Goal: Communication & Community: Participate in discussion

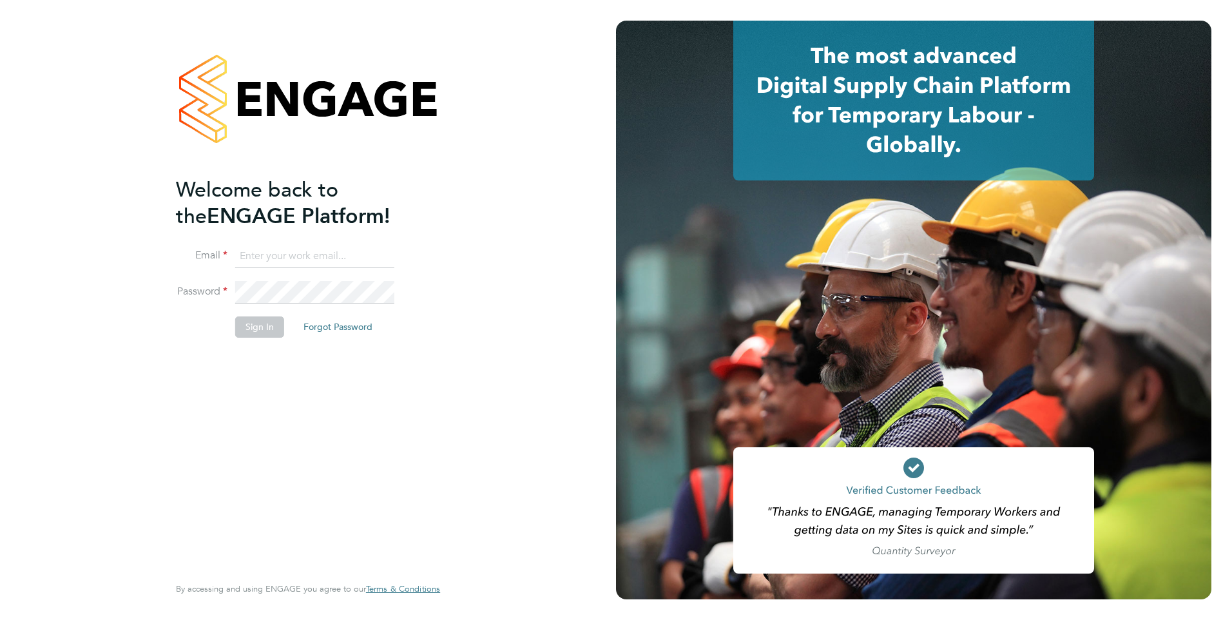
click at [307, 261] on input at bounding box center [314, 256] width 159 height 23
type input "clair.windsor@ncclondon.ac.uk"
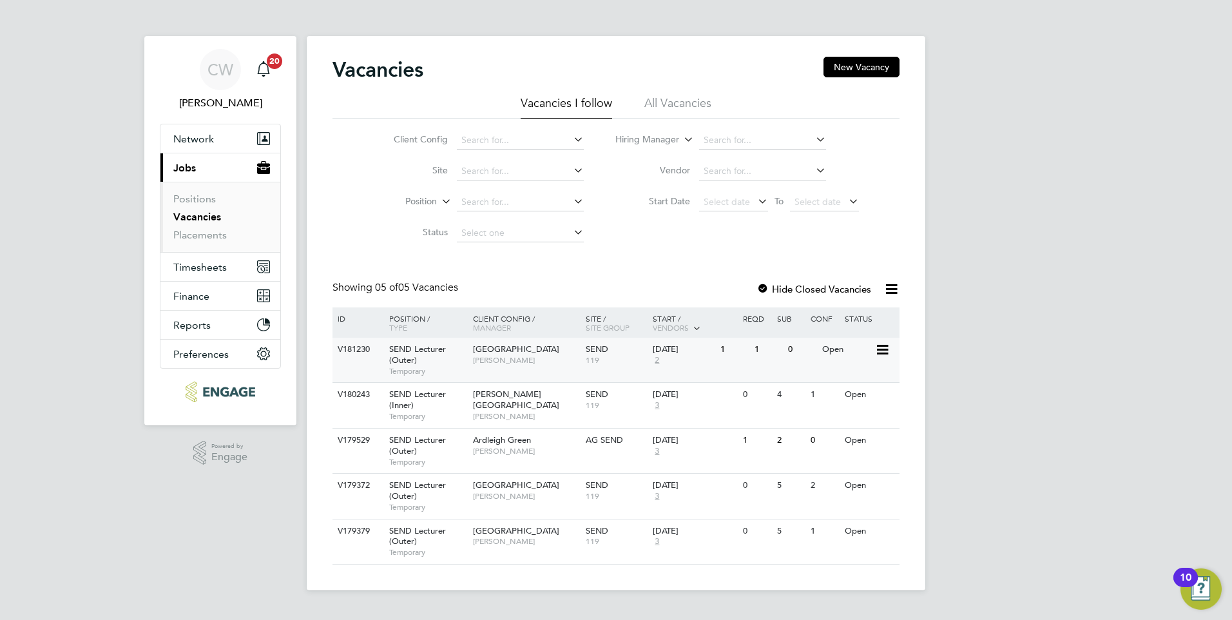
click at [720, 363] on div "V181230 SEND Lecturer (Outer) Temporary Redbridge Campus Clair Windsor SEND 119…" at bounding box center [615, 360] width 567 height 44
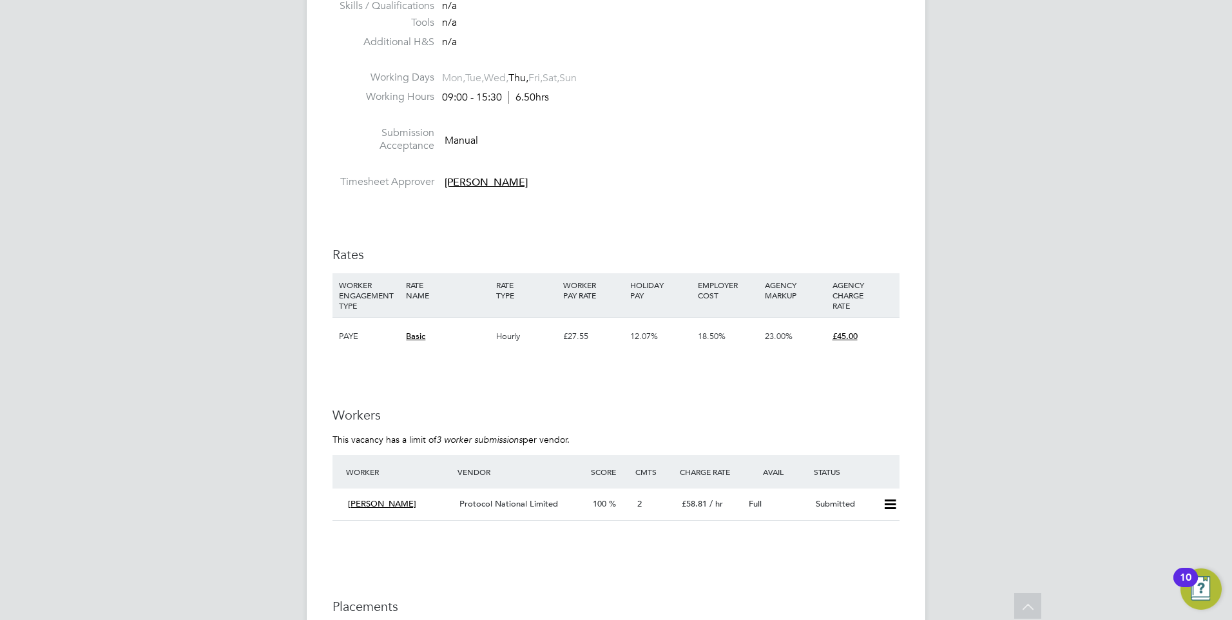
scroll to position [1997, 0]
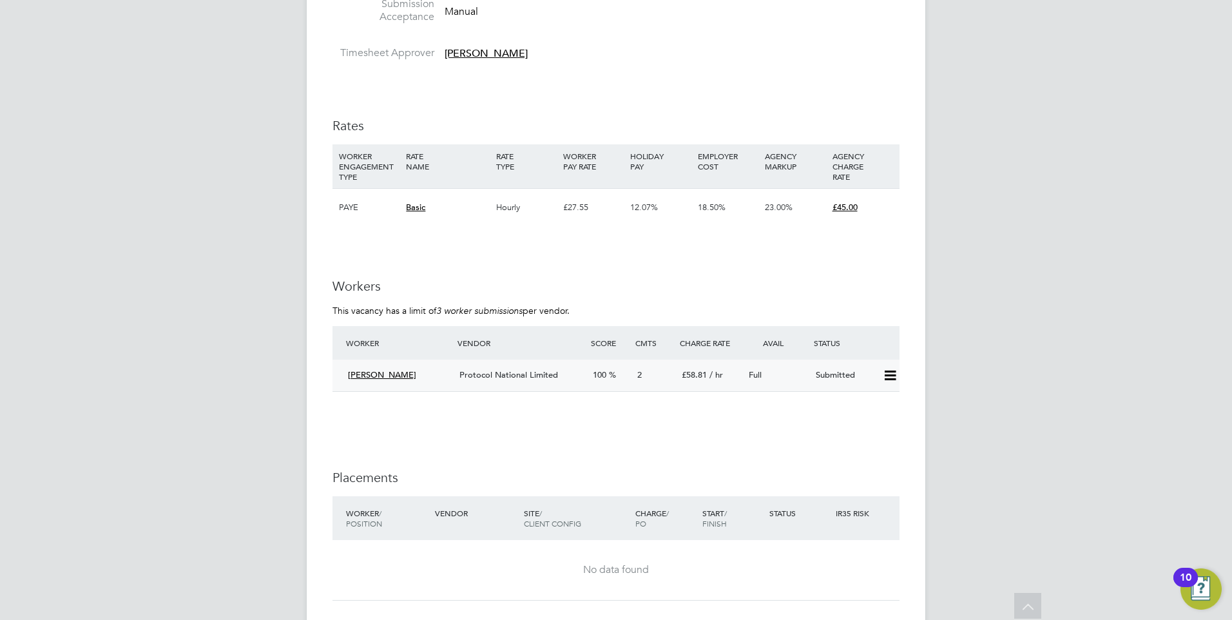
click at [553, 371] on span "Protocol National Limited" at bounding box center [508, 374] width 99 height 11
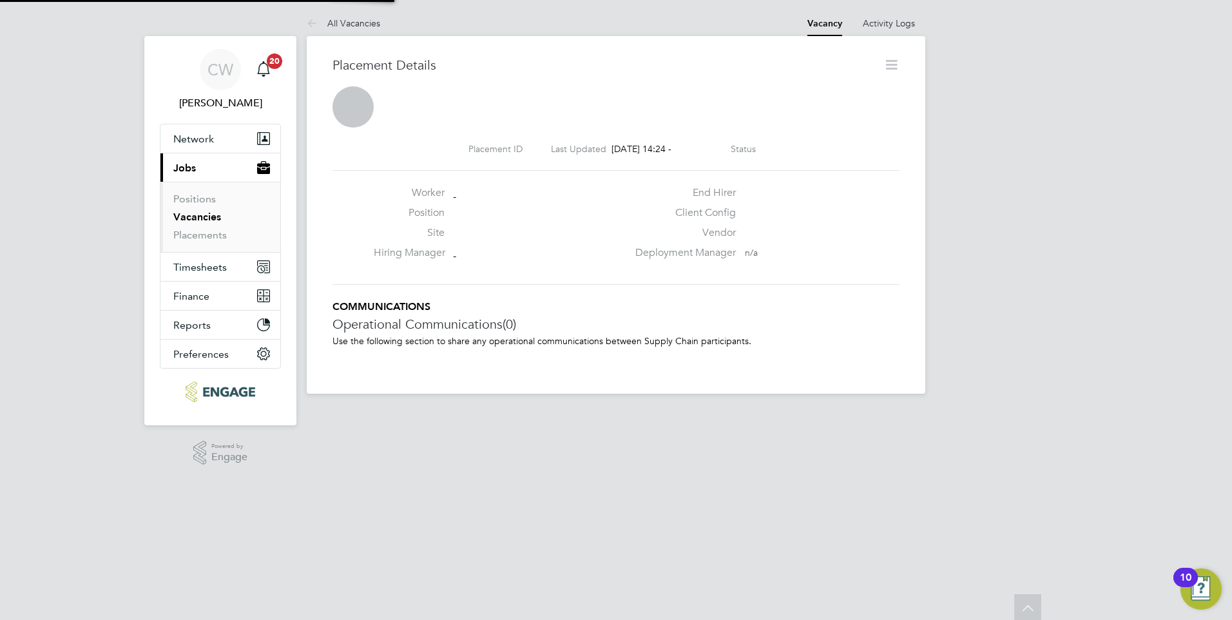
scroll to position [21, 254]
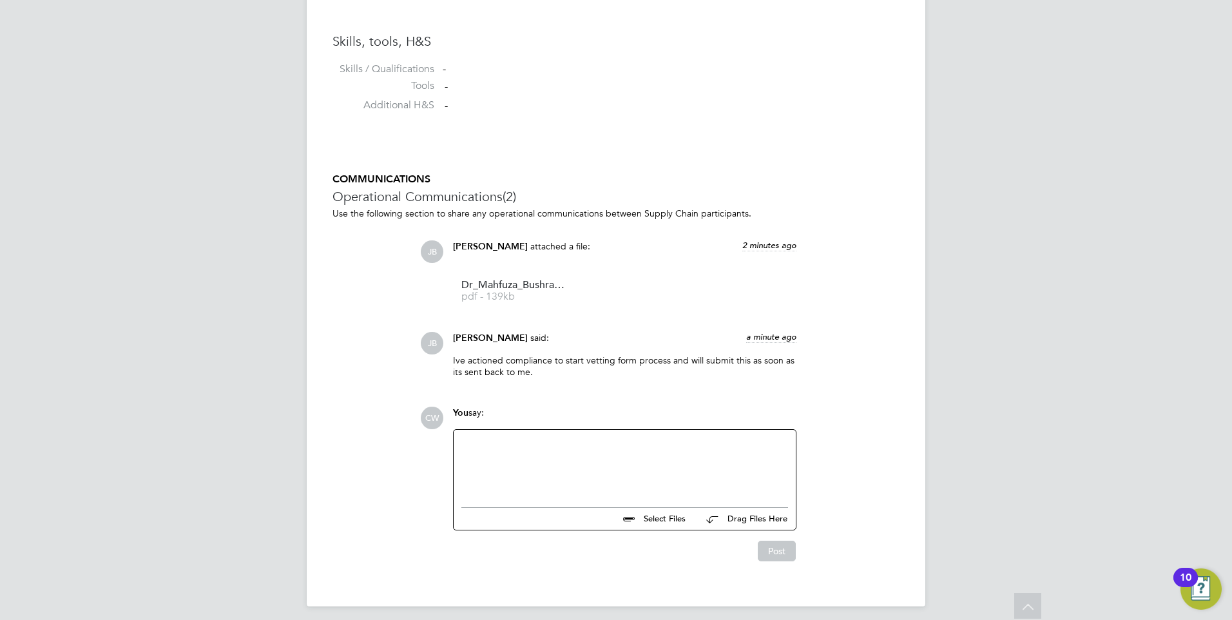
click at [562, 445] on div at bounding box center [624, 464] width 327 height 55
click at [505, 443] on div "Hi All, woud it be possible to organose the compliance as soon as possible woul…" at bounding box center [624, 464] width 327 height 55
click at [608, 445] on div "Hi All, would it be possible to organose the compliance as soon as possible wou…" at bounding box center [624, 464] width 327 height 55
click at [629, 453] on div "Hi All, would it be possible to organise the compliance as soon as possible wou…" at bounding box center [624, 464] width 327 height 55
click at [772, 550] on button "Post" at bounding box center [777, 551] width 38 height 21
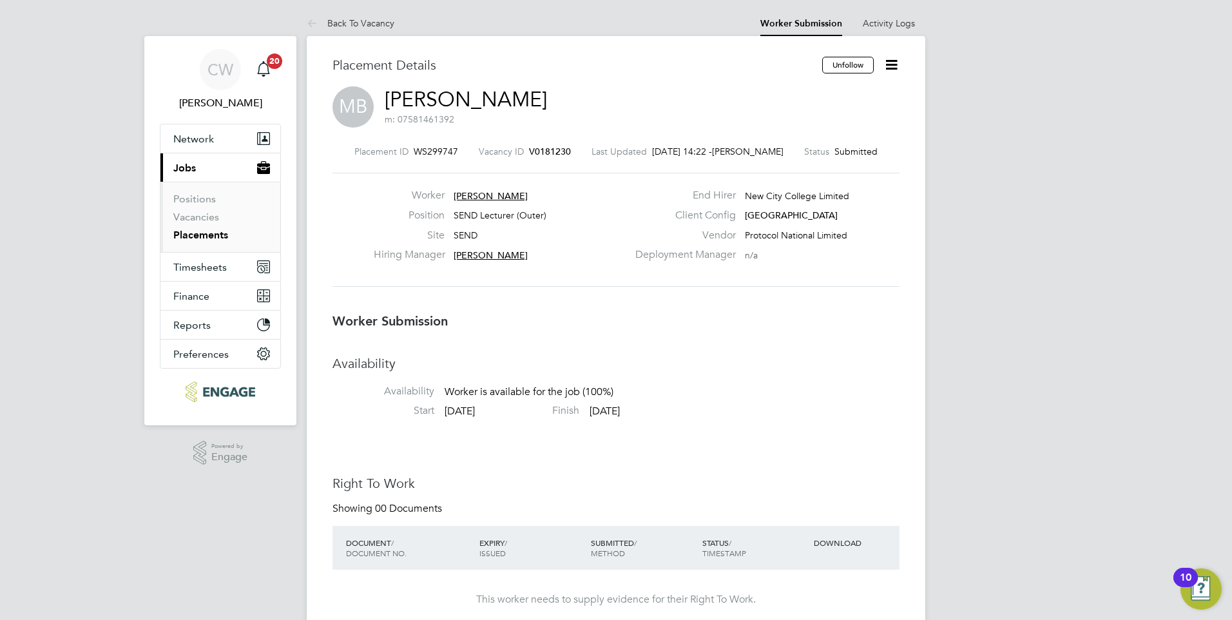
click at [899, 60] on icon at bounding box center [891, 65] width 16 height 16
click at [809, 166] on li "Followers" at bounding box center [837, 164] width 119 height 18
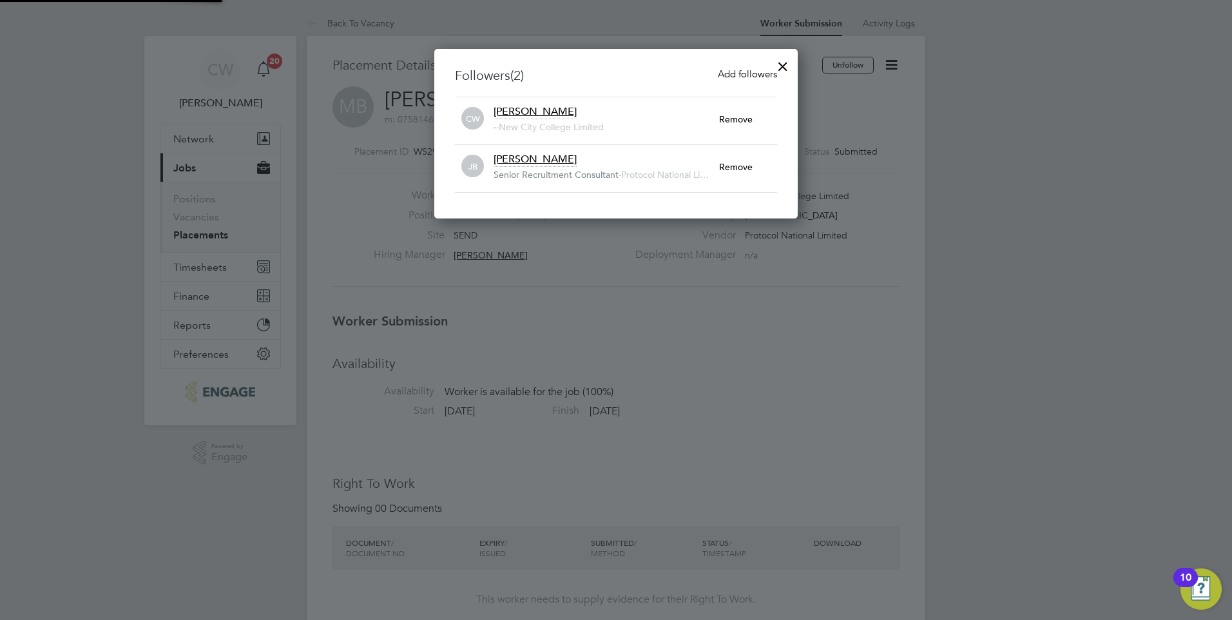
scroll to position [14, 226]
click at [739, 73] on span "Add followers" at bounding box center [747, 74] width 59 height 12
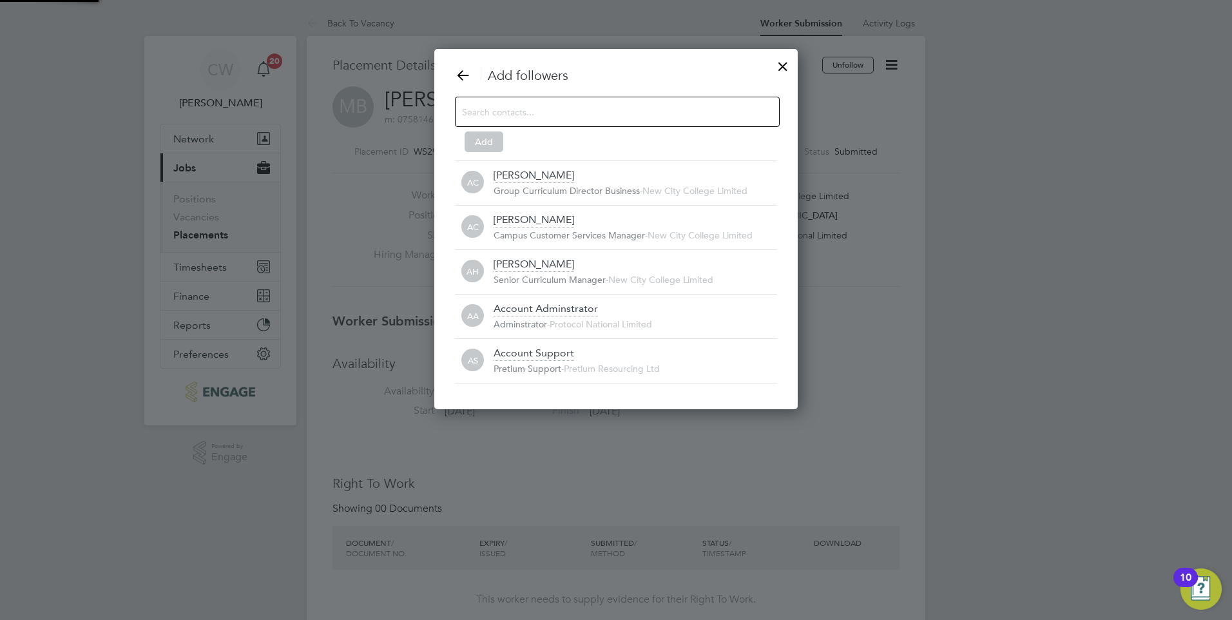
scroll to position [14, 284]
click at [579, 107] on input at bounding box center [607, 111] width 290 height 17
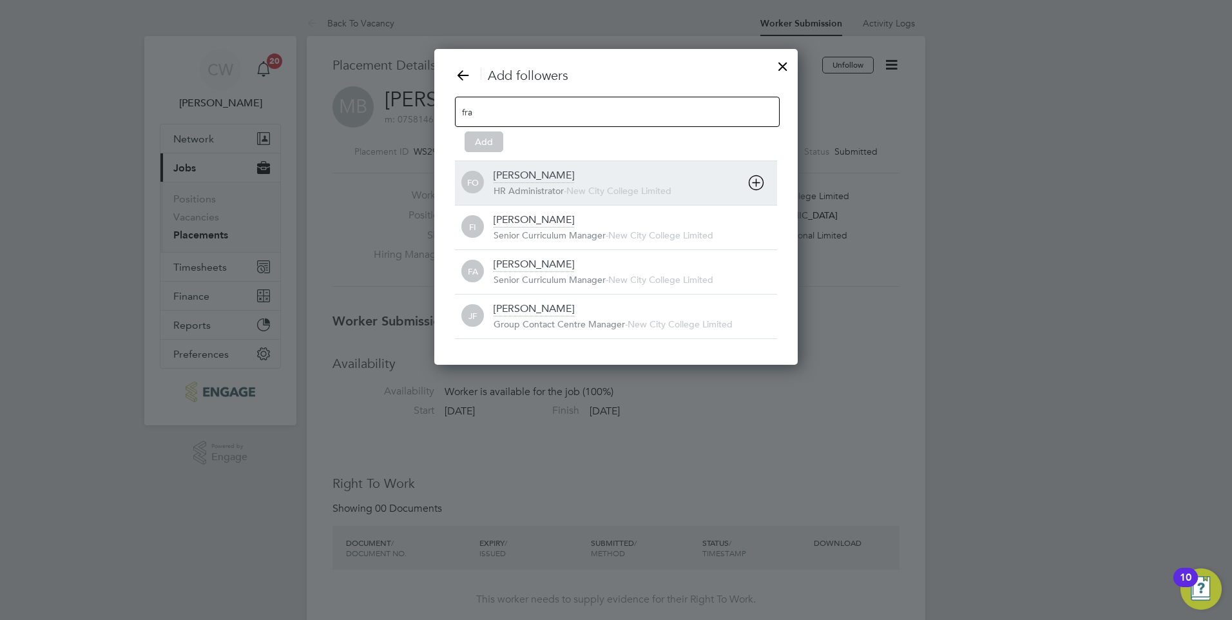
type input "fra"
click at [574, 175] on div "Francesca O'Riordan" at bounding box center [534, 176] width 81 height 14
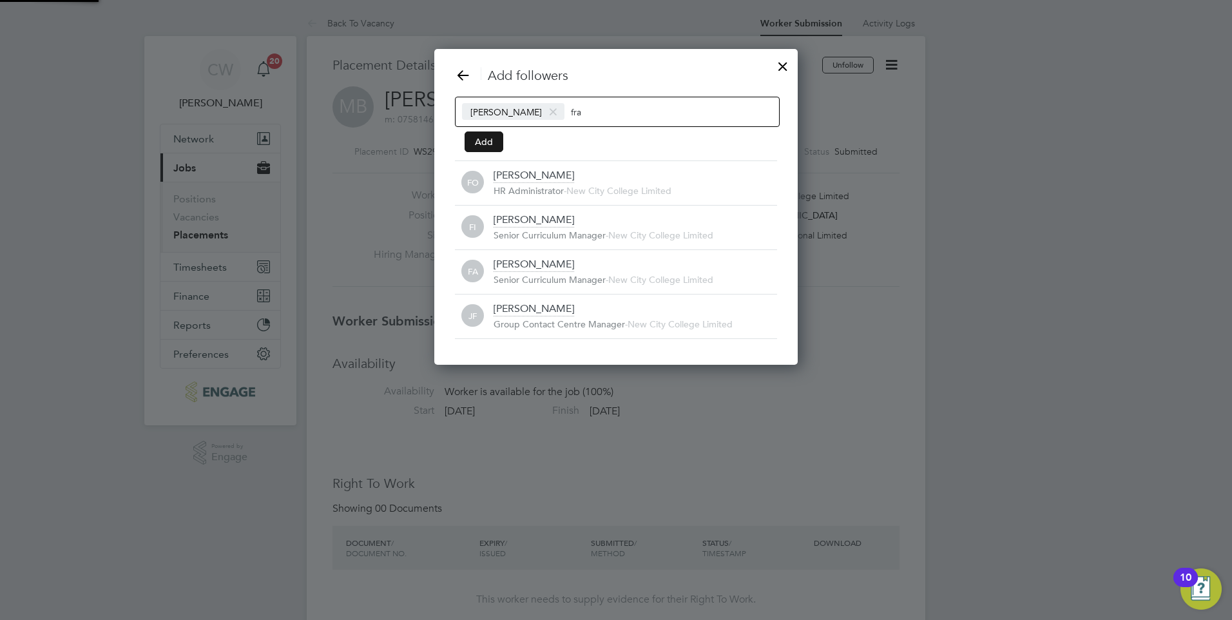
click at [483, 142] on button "Add" at bounding box center [484, 141] width 39 height 21
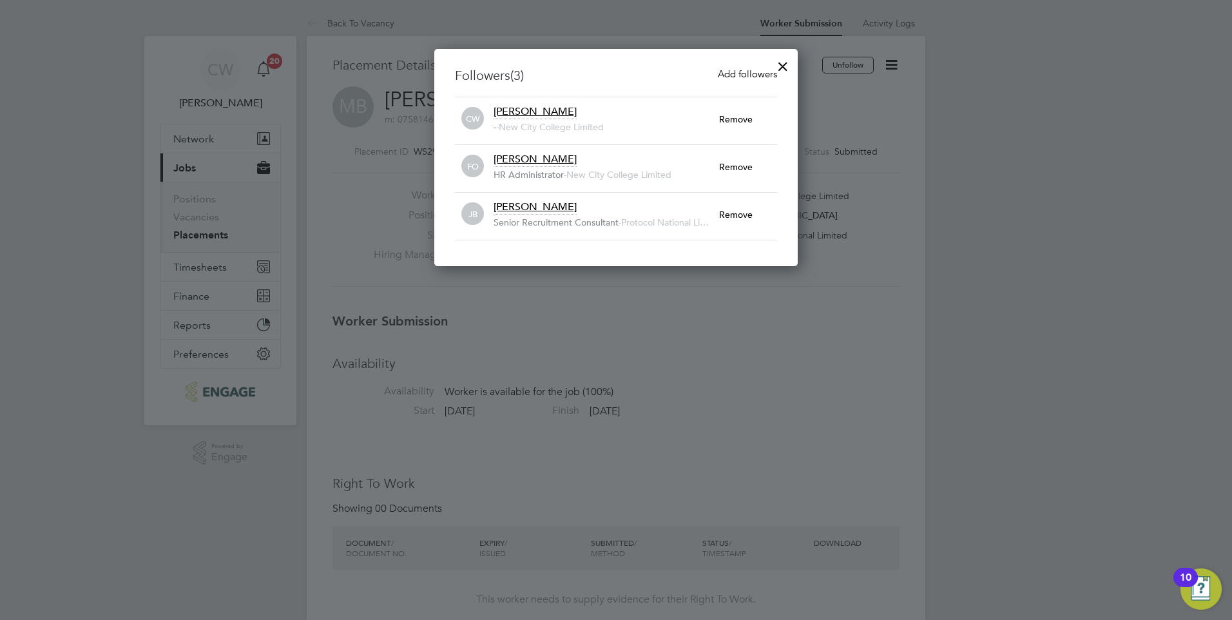
click at [757, 74] on span "Add followers" at bounding box center [747, 74] width 59 height 12
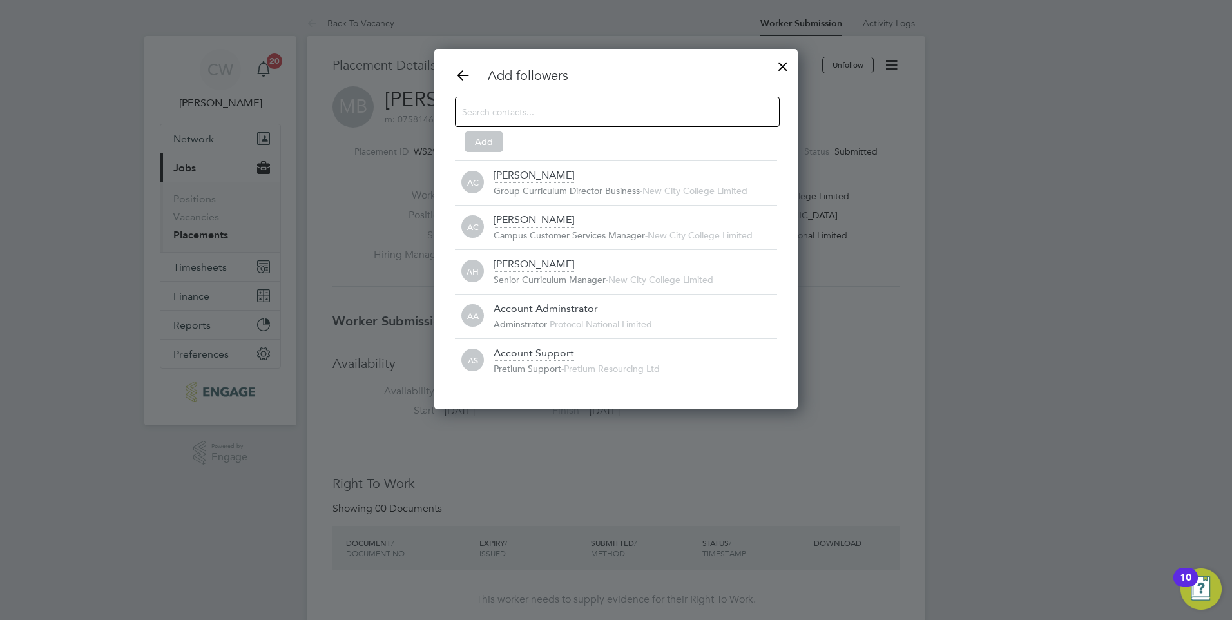
click at [593, 108] on input at bounding box center [607, 111] width 290 height 17
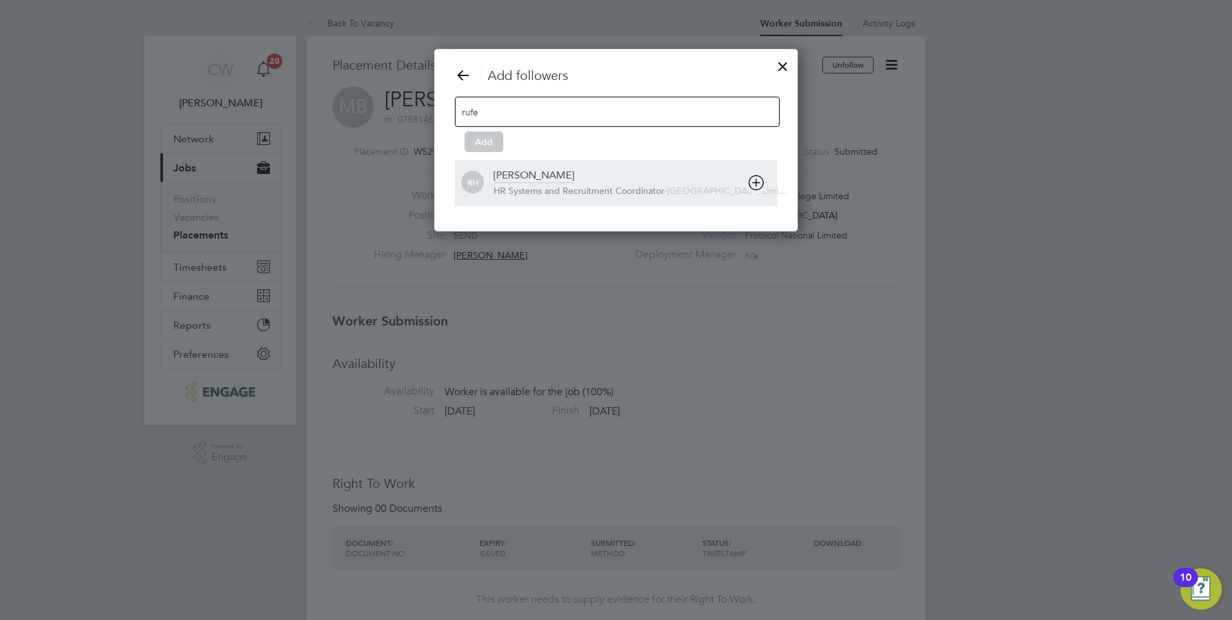
type input "rufe"
click at [602, 181] on div "Rufena Haque HR Systems and Recruitment Coordinator - New City College Limi…" at bounding box center [635, 183] width 283 height 28
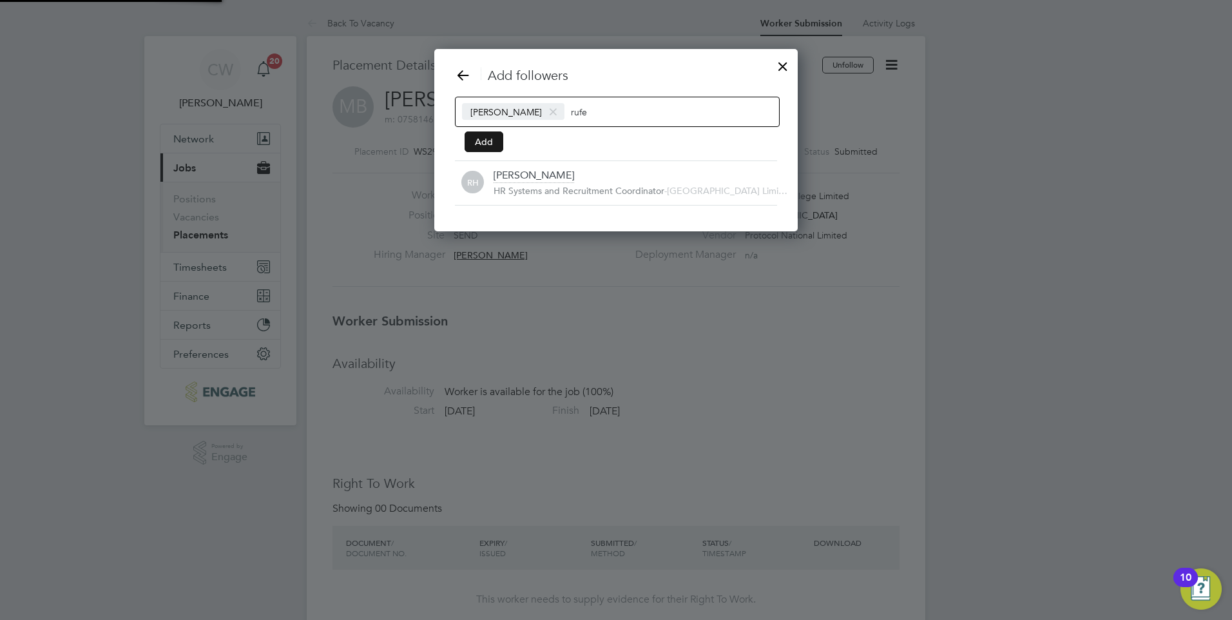
click at [472, 142] on button "Add" at bounding box center [484, 141] width 39 height 21
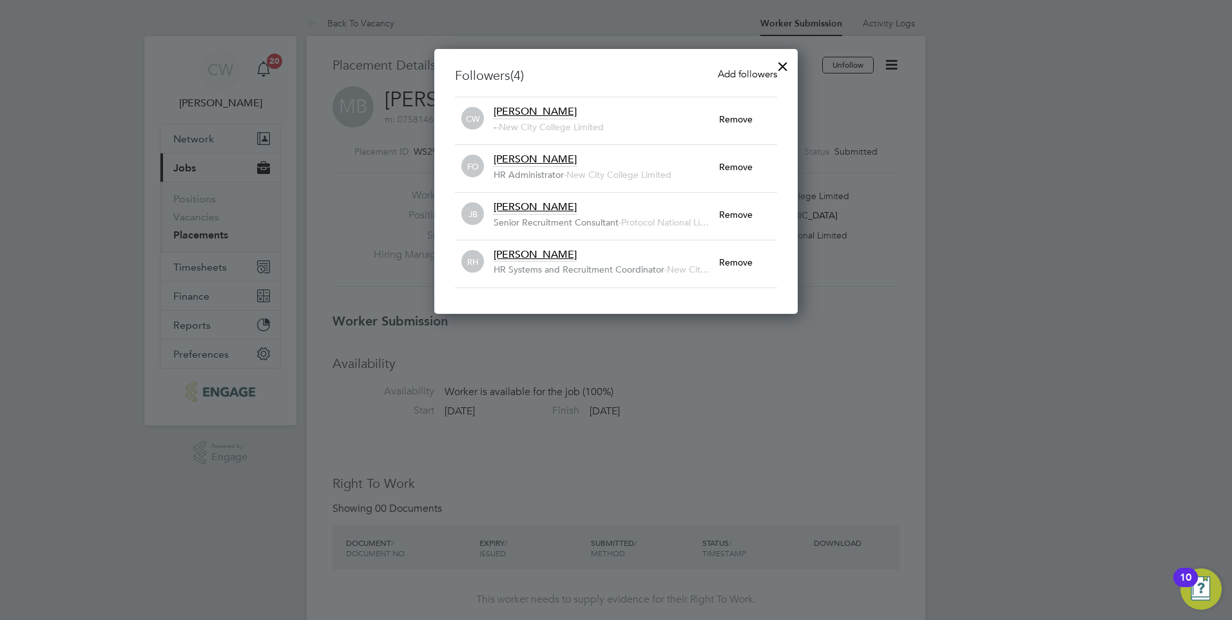
click at [780, 62] on div at bounding box center [782, 63] width 23 height 23
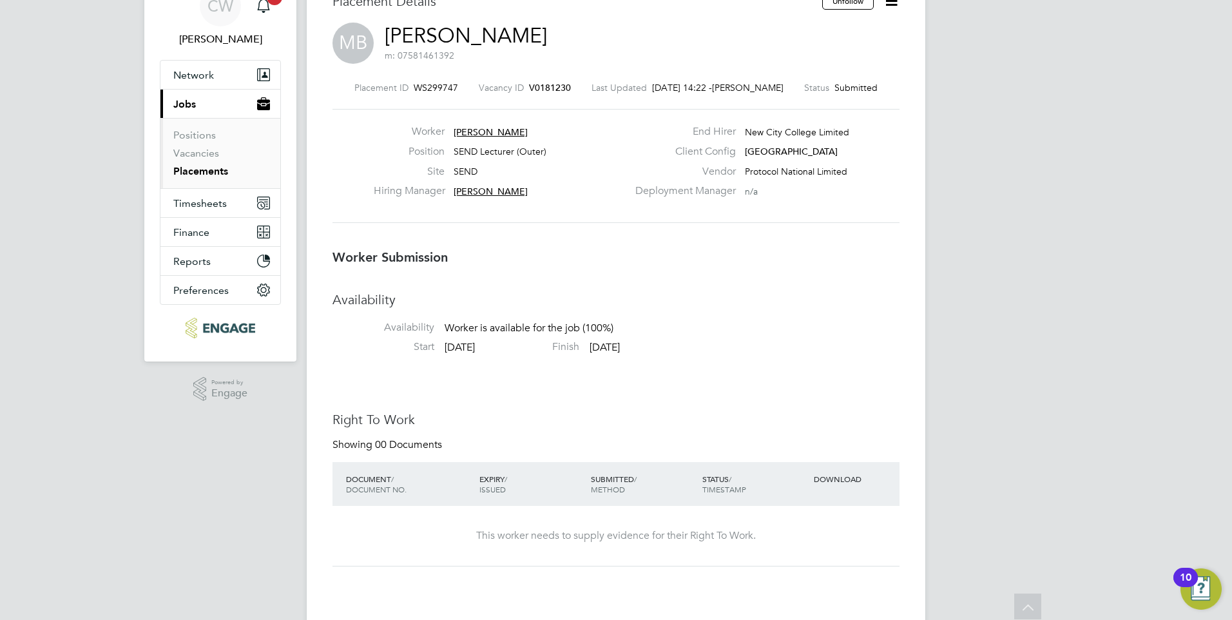
scroll to position [0, 0]
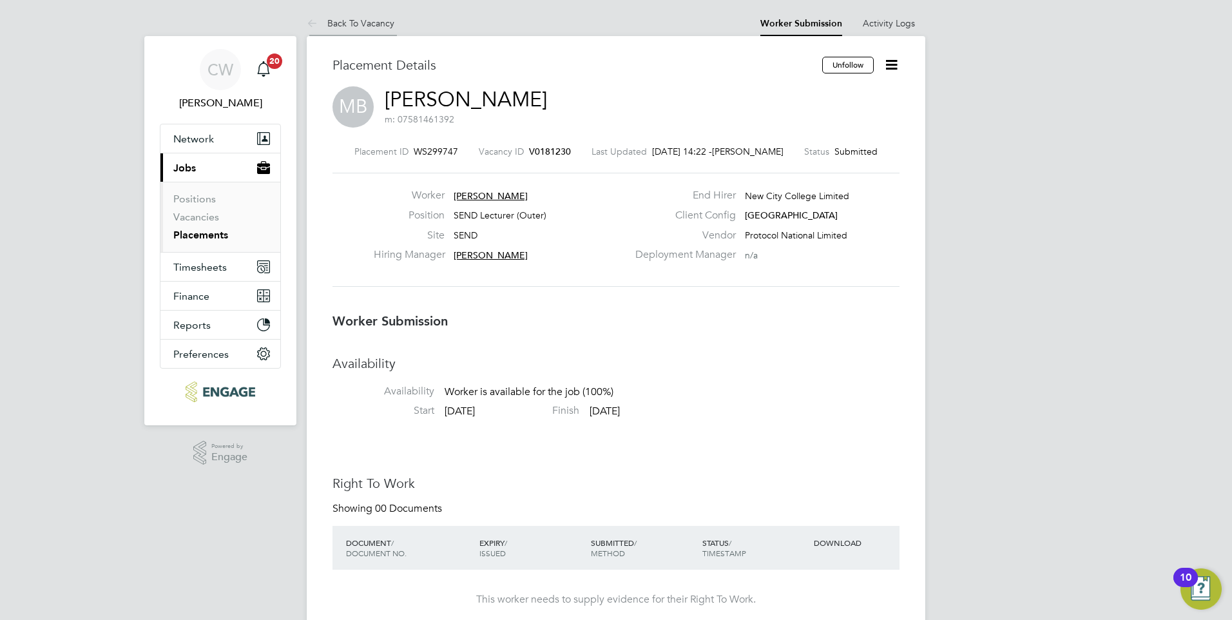
click at [360, 19] on link "Back To Vacancy" at bounding box center [351, 23] width 88 height 12
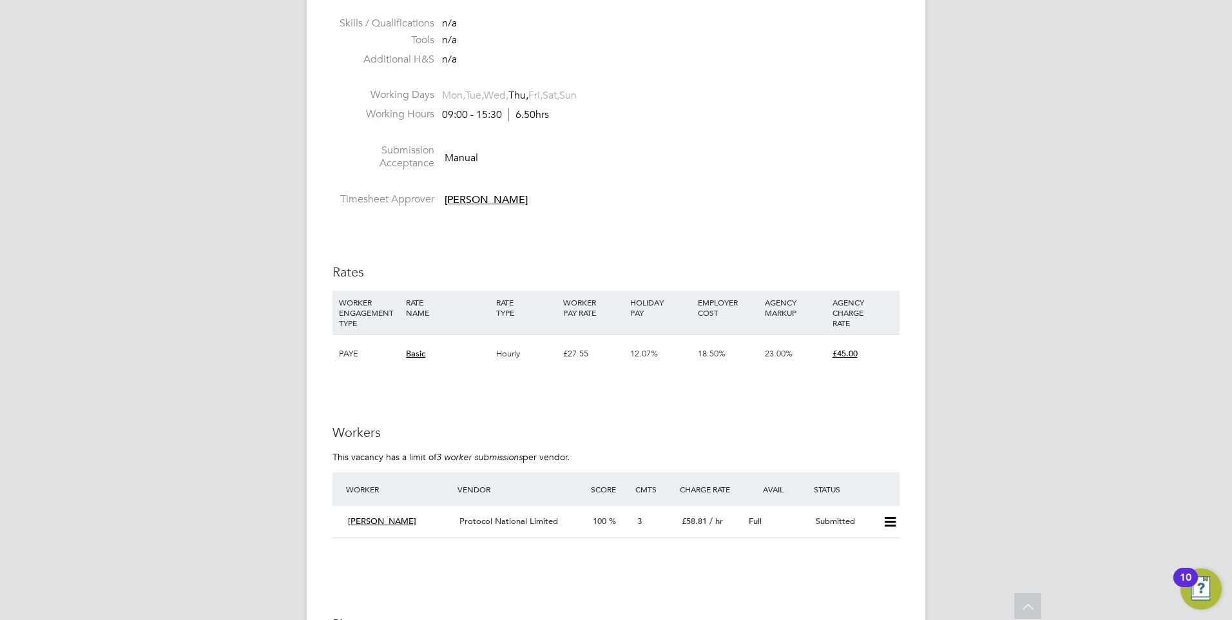
scroll to position [1997, 0]
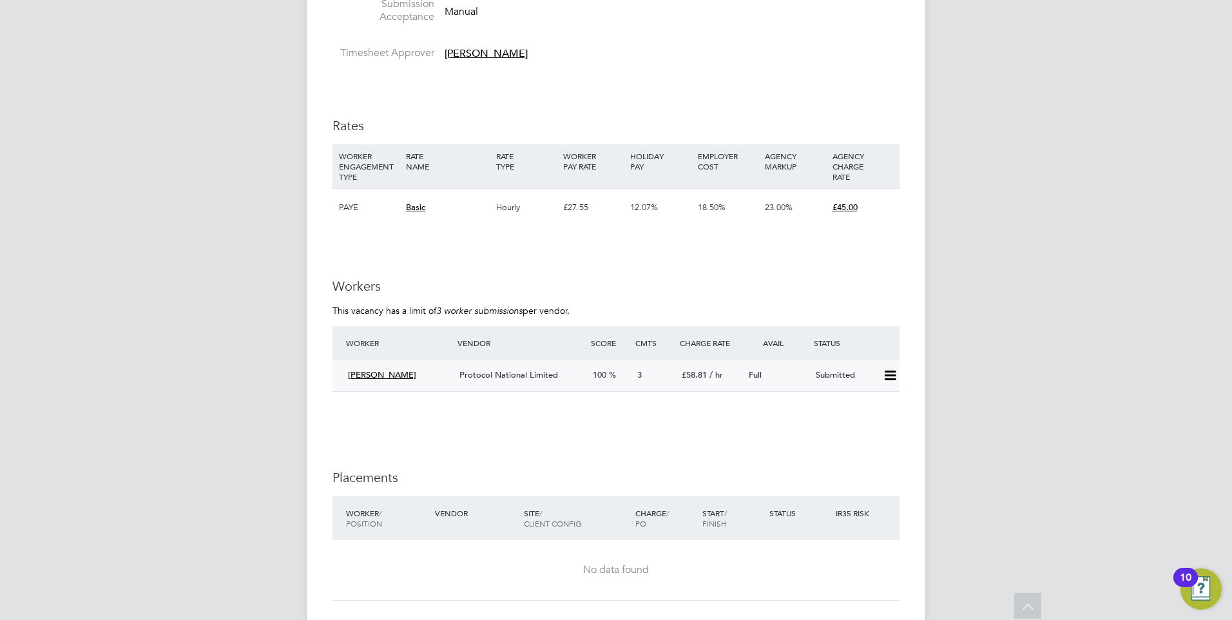
click at [892, 375] on icon at bounding box center [890, 375] width 16 height 10
click at [868, 400] on li "Offer" at bounding box center [872, 403] width 45 height 18
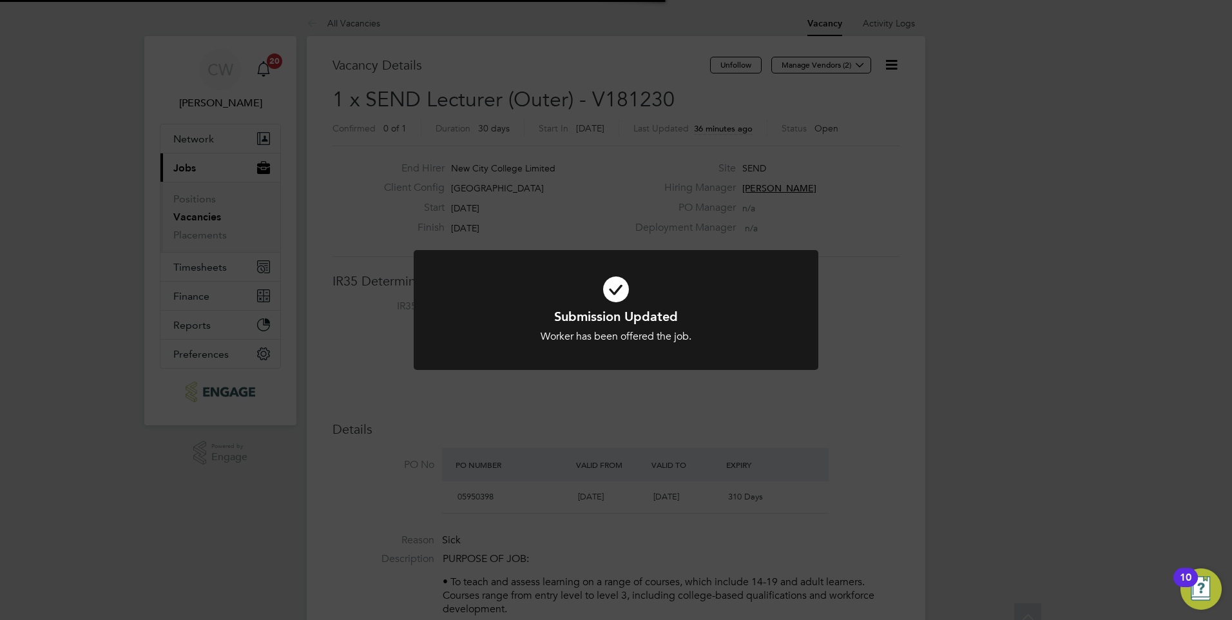
scroll to position [38, 90]
click at [892, 389] on div "Submission Updated Worker has been offered the job. Cancel Okay" at bounding box center [616, 310] width 1232 height 620
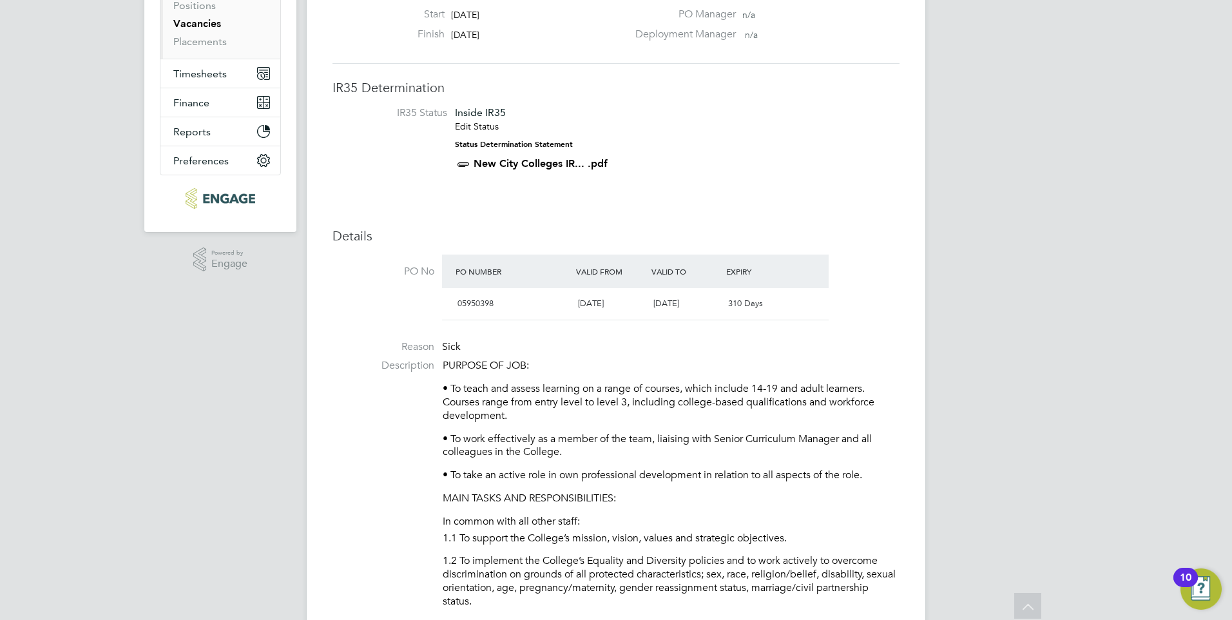
scroll to position [0, 0]
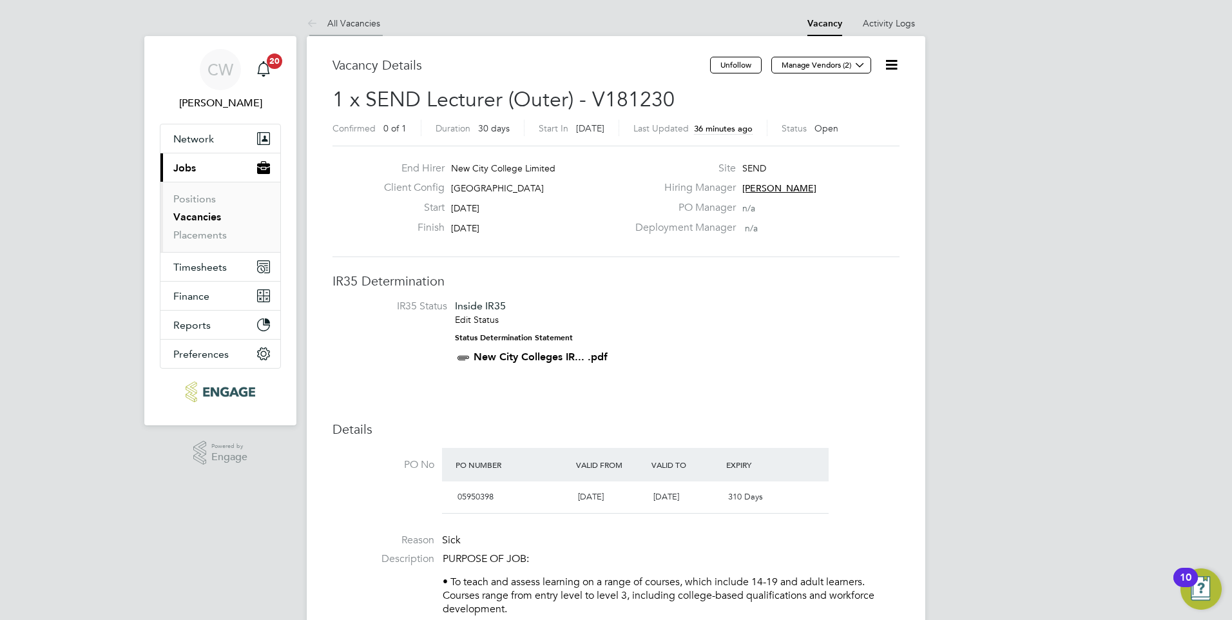
click at [366, 25] on link "All Vacancies" at bounding box center [343, 23] width 73 height 12
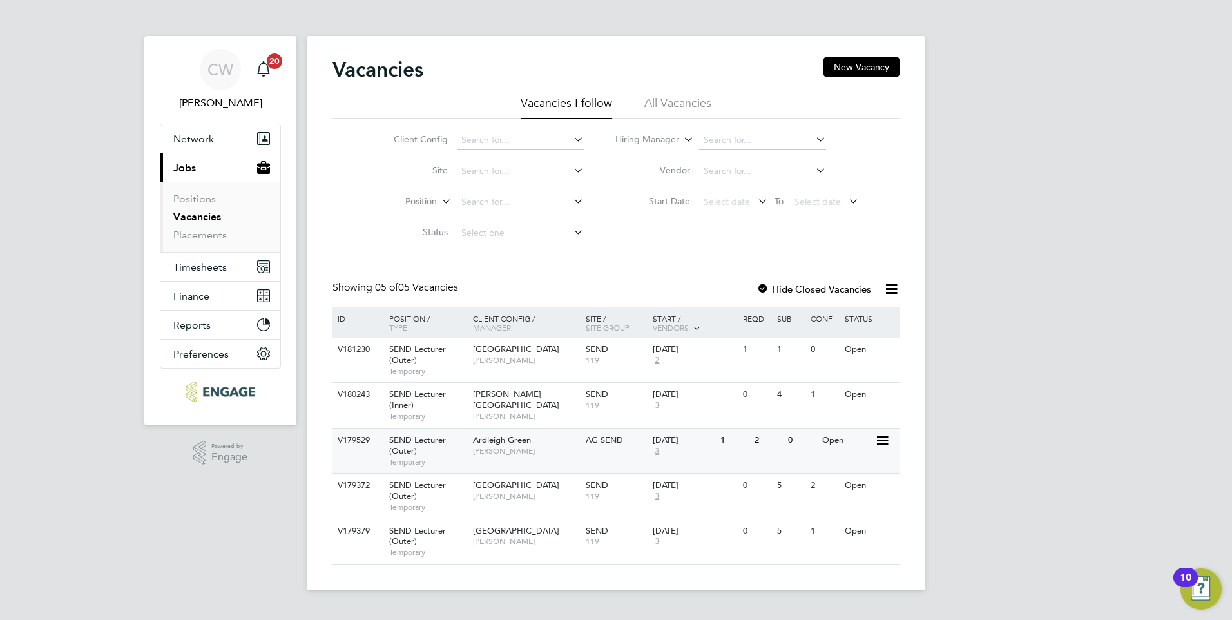
click at [526, 456] on div "Ardleigh Green Clair Windsor" at bounding box center [526, 445] width 113 height 34
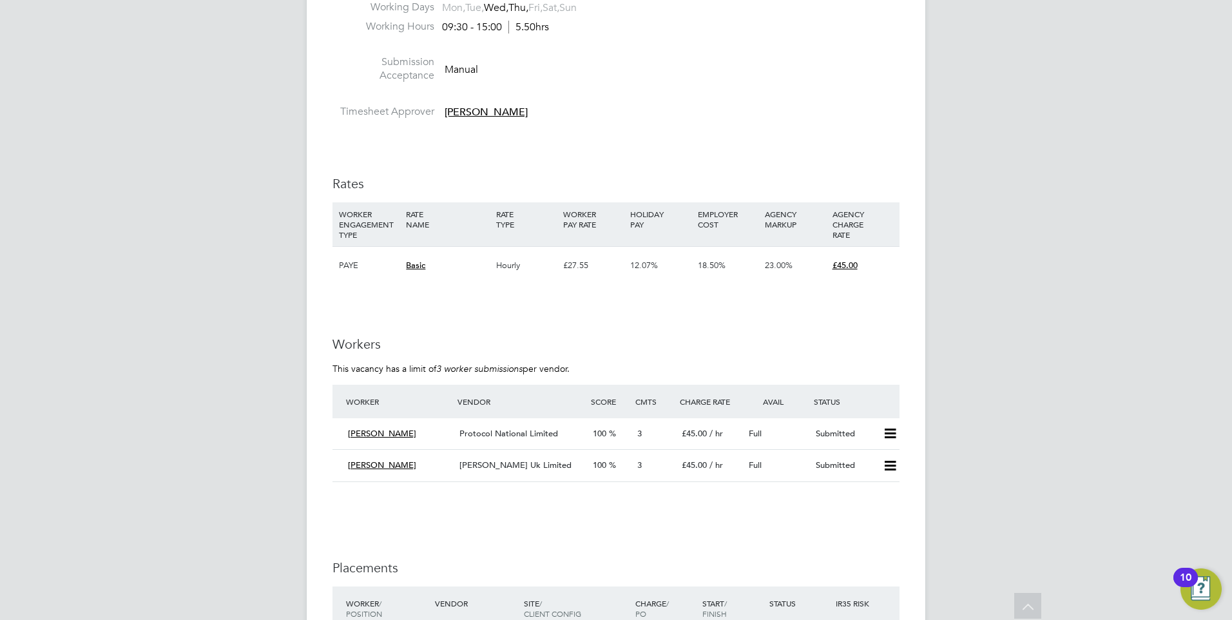
scroll to position [2029, 0]
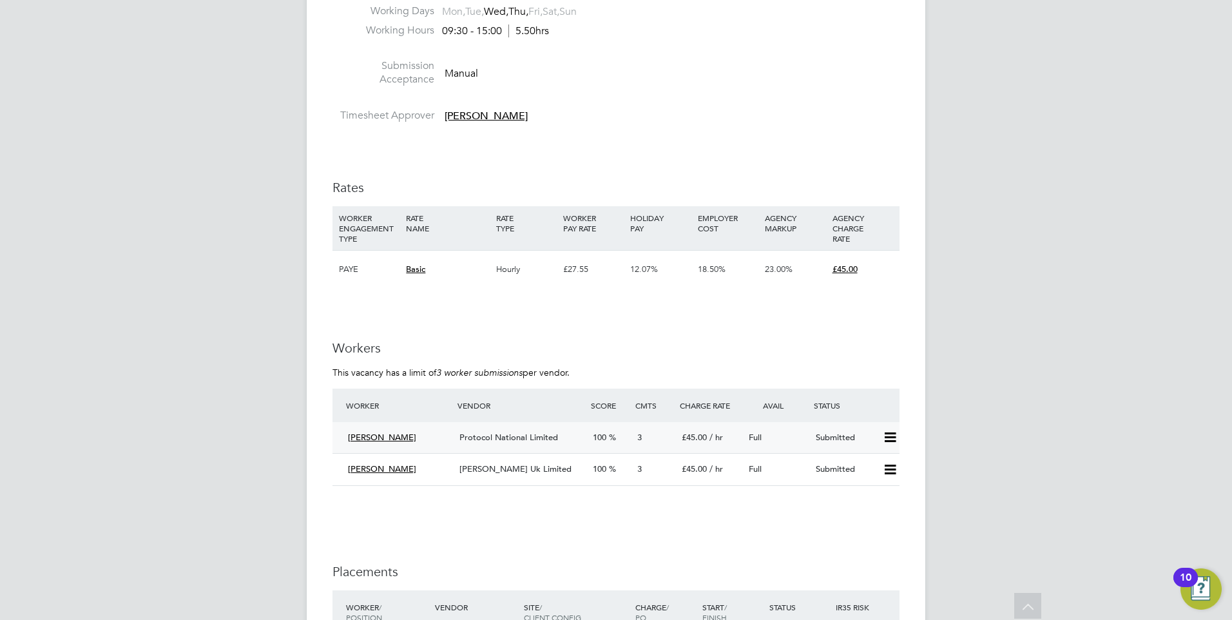
click at [505, 441] on span "Protocol National Limited" at bounding box center [508, 437] width 99 height 11
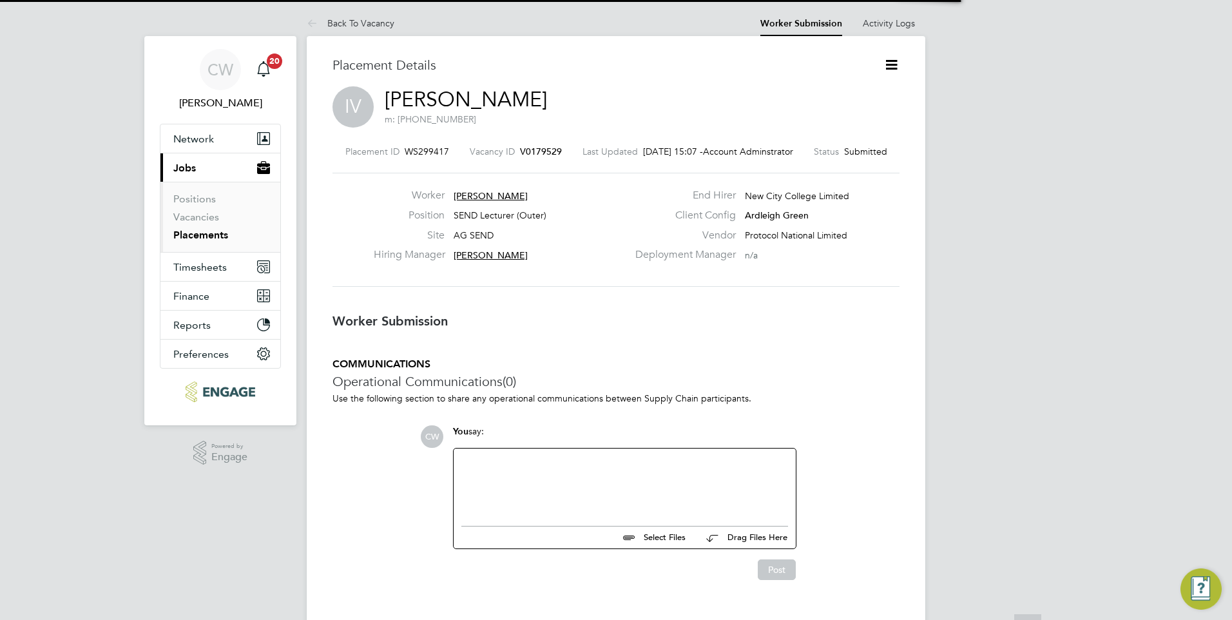
scroll to position [12, 235]
